Goal: Navigation & Orientation: Go to known website

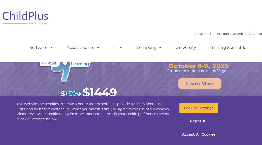
select select "MEDIUM"
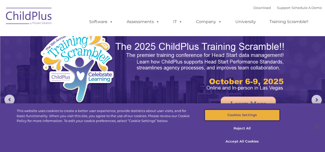
click at [262, 117] on button "Cookies Settings" at bounding box center [242, 115] width 75 height 11
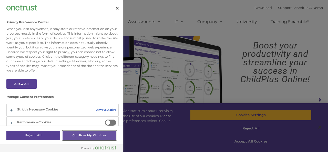
click at [95, 139] on button "Confirm My Choices" at bounding box center [90, 135] width 54 height 9
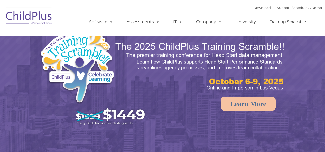
select select "MEDIUM"
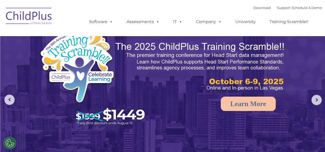
click at [29, 17] on img at bounding box center [28, 17] width 51 height 26
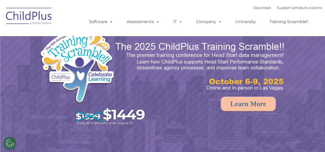
select select "MEDIUM"
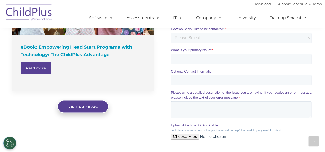
scroll to position [420, 0]
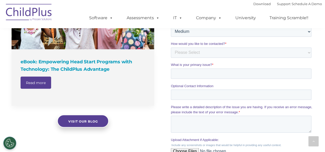
click at [30, 16] on img at bounding box center [28, 13] width 51 height 26
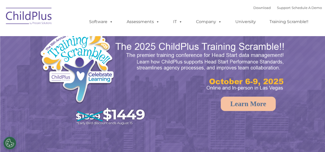
select select "MEDIUM"
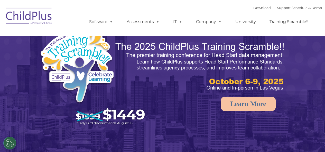
select select "MEDIUM"
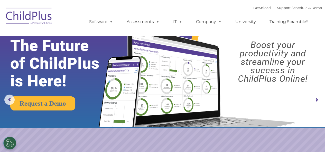
click at [20, 15] on img at bounding box center [28, 17] width 51 height 26
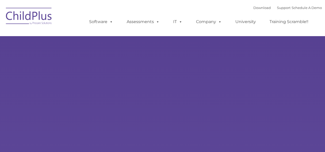
type input ""
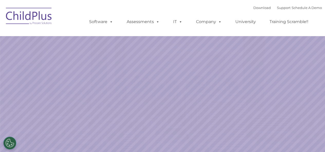
select select "MEDIUM"
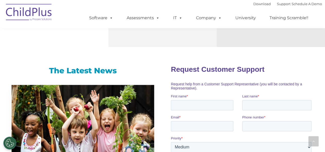
scroll to position [310, 0]
